Goal: Share content

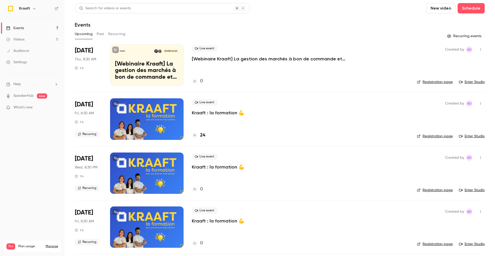
click at [220, 69] on div "Live event [Webinaire Kraaft] La gestion des marchés à bon de commande et des p…" at bounding box center [300, 64] width 217 height 41
click at [482, 46] on button "button" at bounding box center [480, 49] width 8 height 8
click at [379, 51] on div at bounding box center [247, 128] width 495 height 256
click at [83, 48] on span "[DATE]" at bounding box center [84, 50] width 18 height 8
click at [205, 47] on span "Live event" at bounding box center [205, 48] width 26 height 6
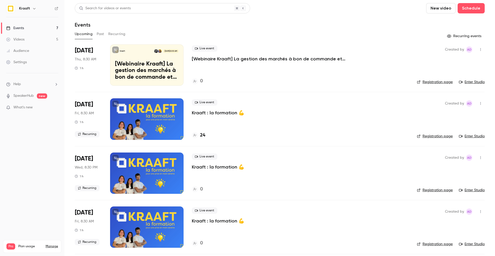
click at [481, 46] on button "button" at bounding box center [480, 49] width 8 height 8
click at [460, 64] on div "Share" at bounding box center [460, 62] width 39 height 5
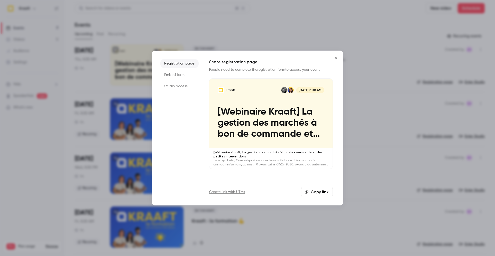
click at [314, 191] on button "Copy link" at bounding box center [317, 191] width 32 height 10
click at [335, 58] on icon "Close" at bounding box center [336, 58] width 6 height 4
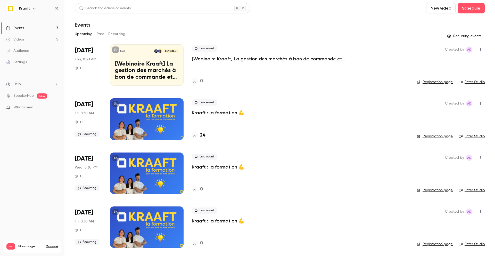
click at [480, 50] on icon "button" at bounding box center [480, 50] width 4 height 4
click at [480, 48] on div at bounding box center [247, 128] width 495 height 256
